Goal: Transaction & Acquisition: Subscribe to service/newsletter

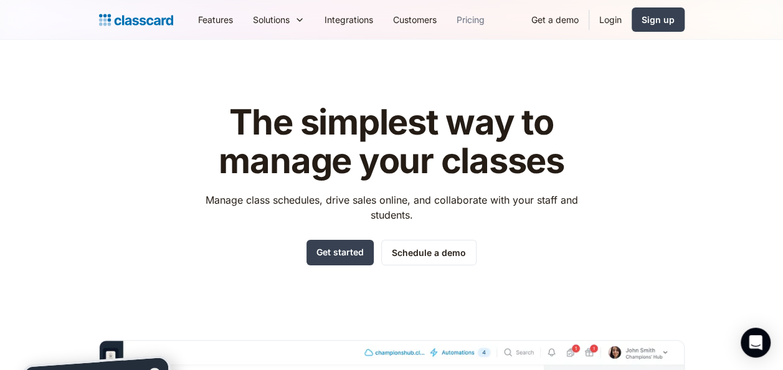
click at [478, 22] on link "Pricing" at bounding box center [470, 20] width 48 height 28
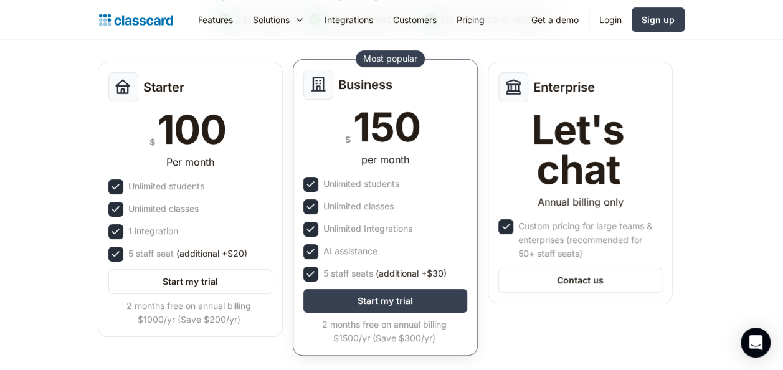
scroll to position [159, 0]
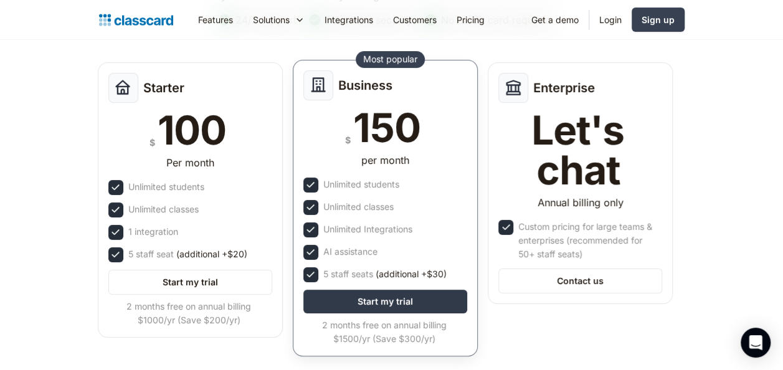
click at [415, 308] on link "Start my trial" at bounding box center [385, 302] width 164 height 24
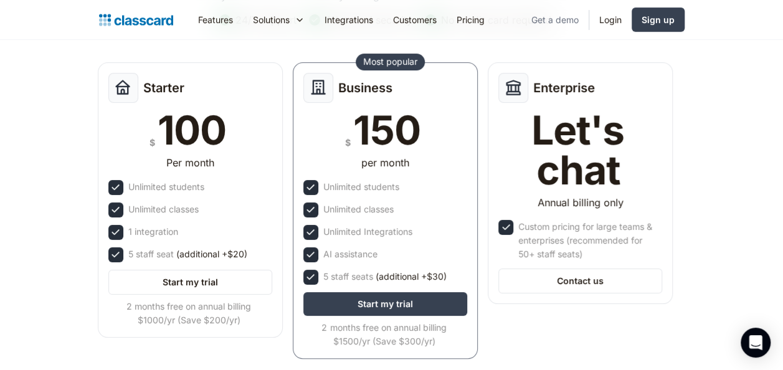
click at [552, 24] on link "Get a demo" at bounding box center [554, 20] width 67 height 28
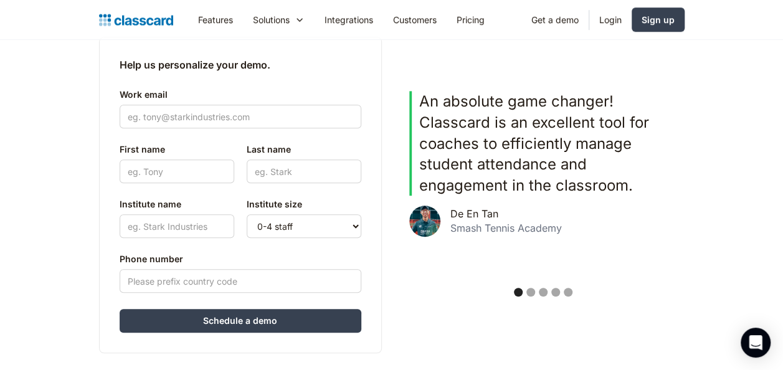
scroll to position [328, 0]
